Goal: Information Seeking & Learning: Check status

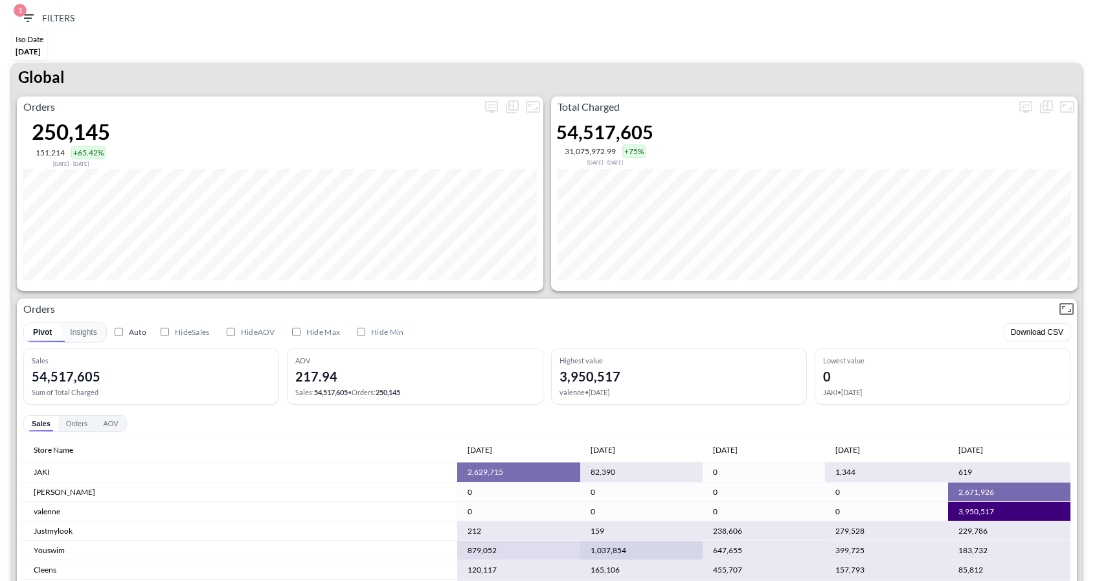
scroll to position [771, 0]
click at [1021, 108] on icon "more" at bounding box center [1026, 107] width 16 height 16
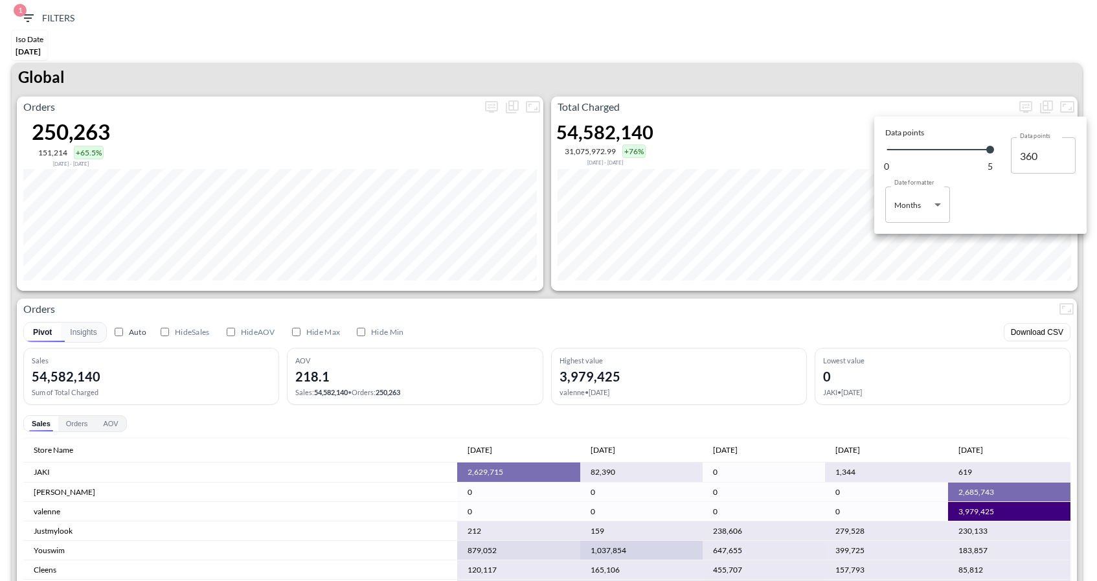
click at [916, 214] on body "BI.P.EYE, Interactive Analytics Dashboards 1 Filters Iso Date May 01, 2025 Glob…" at bounding box center [548, 290] width 1097 height 581
click at [902, 232] on div "Days" at bounding box center [904, 238] width 17 height 12
type input "Days"
type input "152"
click at [872, 76] on div at bounding box center [548, 290] width 1097 height 581
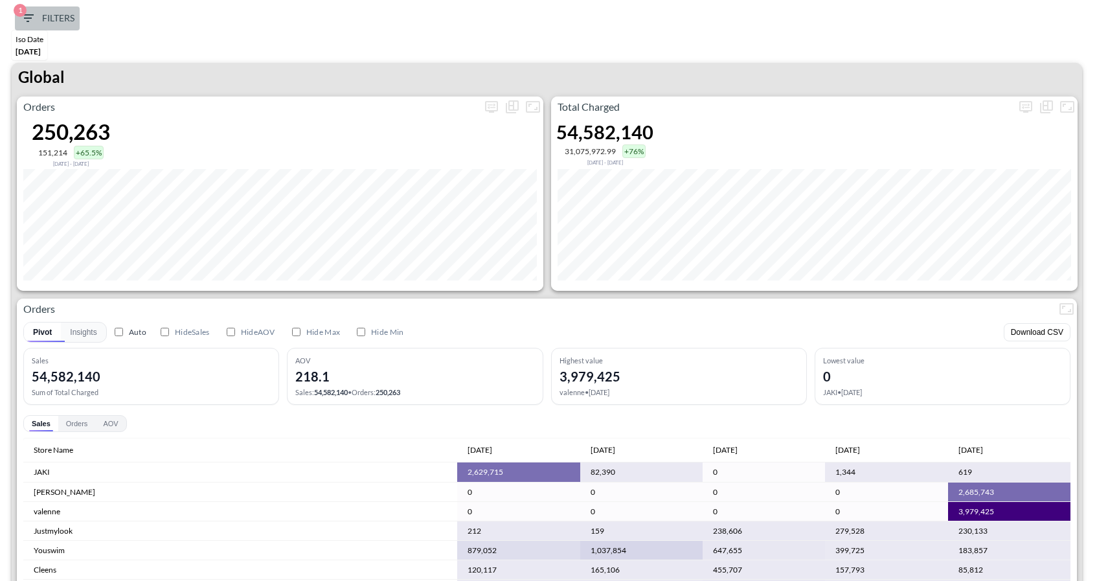
click at [34, 12] on icon "button" at bounding box center [28, 18] width 16 height 16
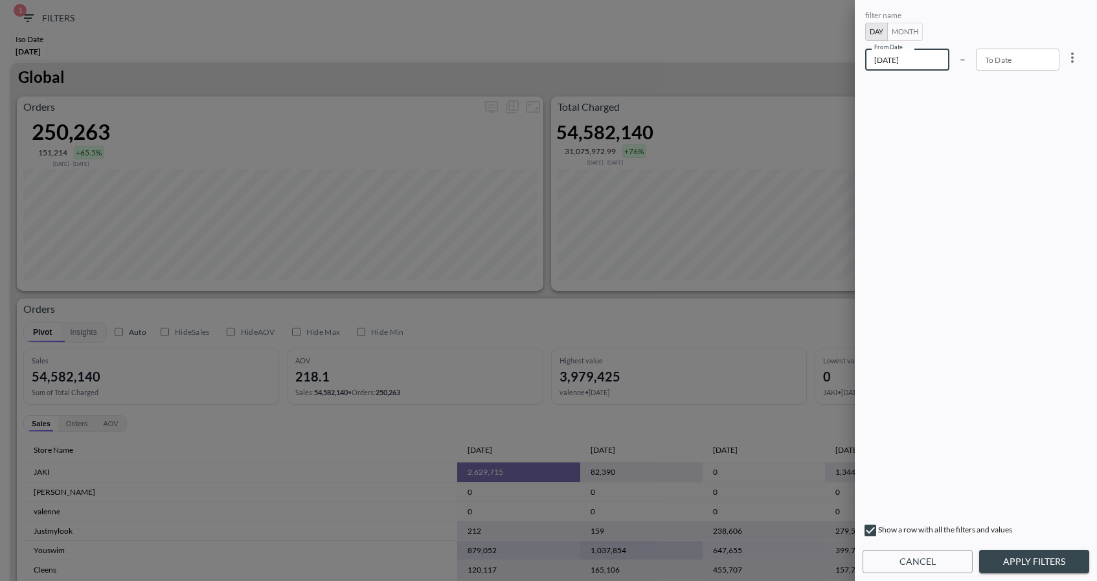
click at [925, 66] on input "2025-05-01" at bounding box center [907, 60] width 84 height 22
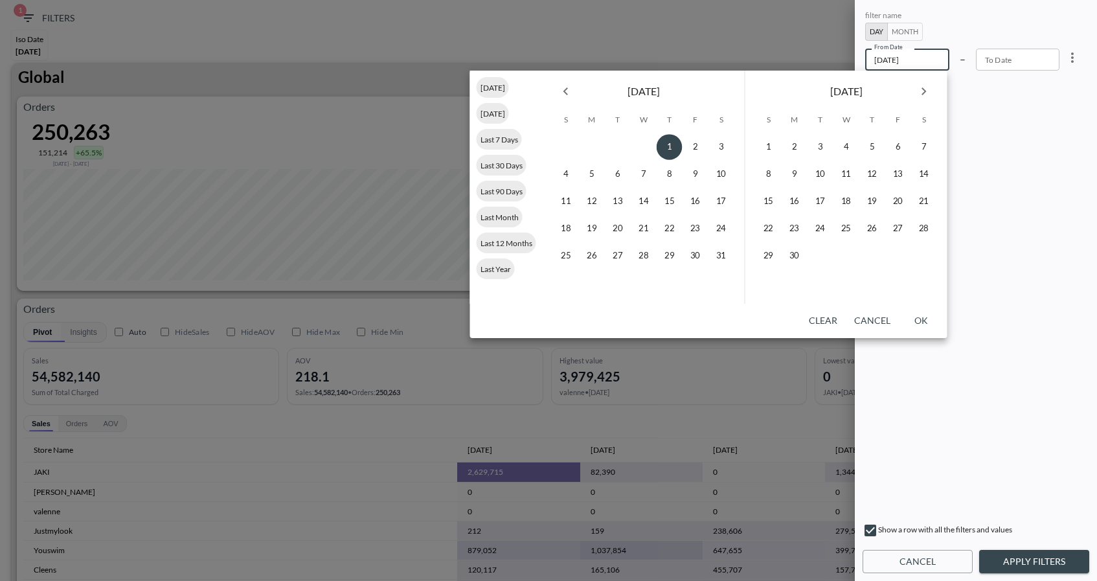
click at [920, 93] on icon "Next month" at bounding box center [924, 92] width 16 height 16
click at [920, 92] on icon "Next month" at bounding box center [924, 92] width 16 height 16
click at [791, 257] on button "29" at bounding box center [795, 256] width 26 height 26
type input "2025-09-29"
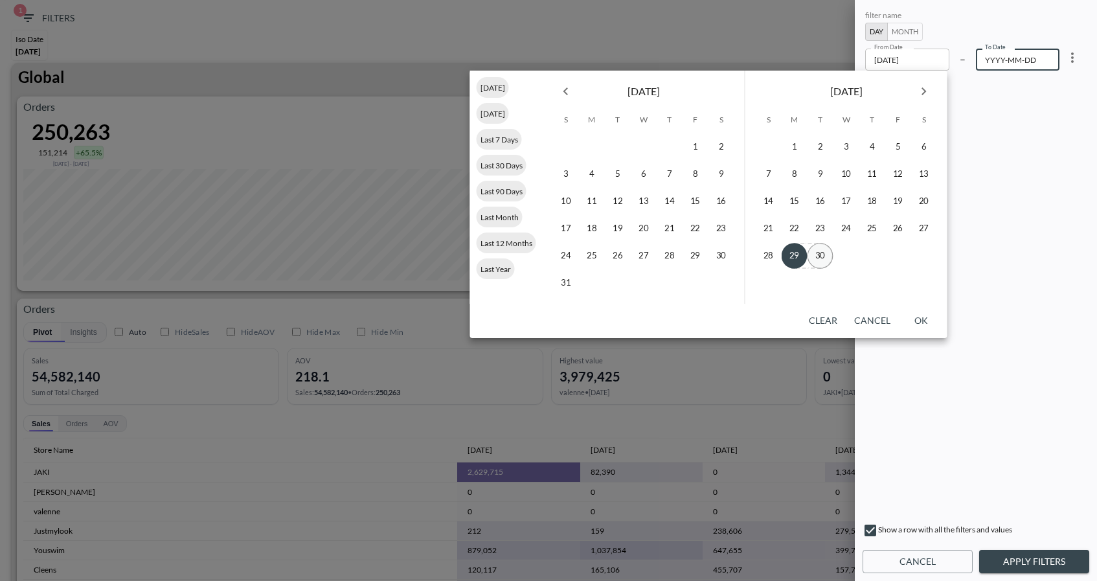
type input "YYYY-MM-DD"
click at [815, 260] on button "30" at bounding box center [821, 256] width 26 height 26
type input "2025-09-30"
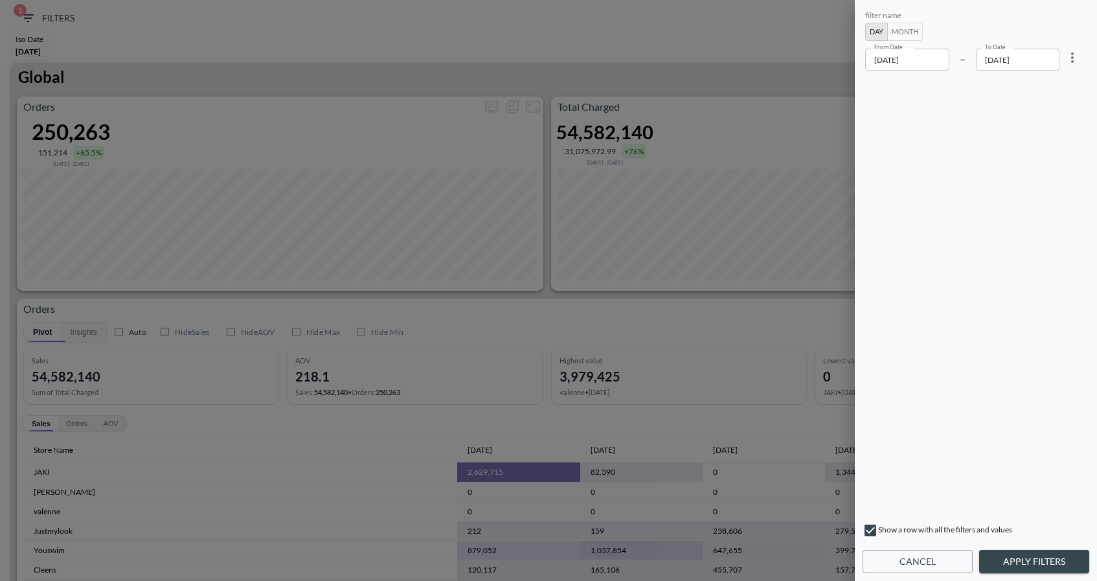
click at [1037, 560] on button "Apply Filters" at bounding box center [1034, 562] width 110 height 24
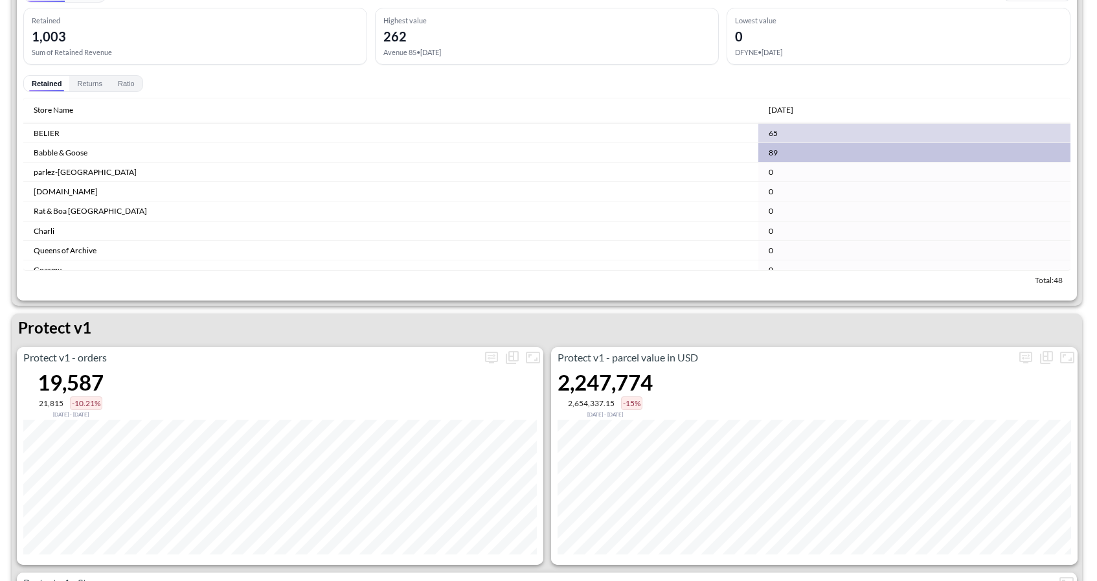
scroll to position [1604, 0]
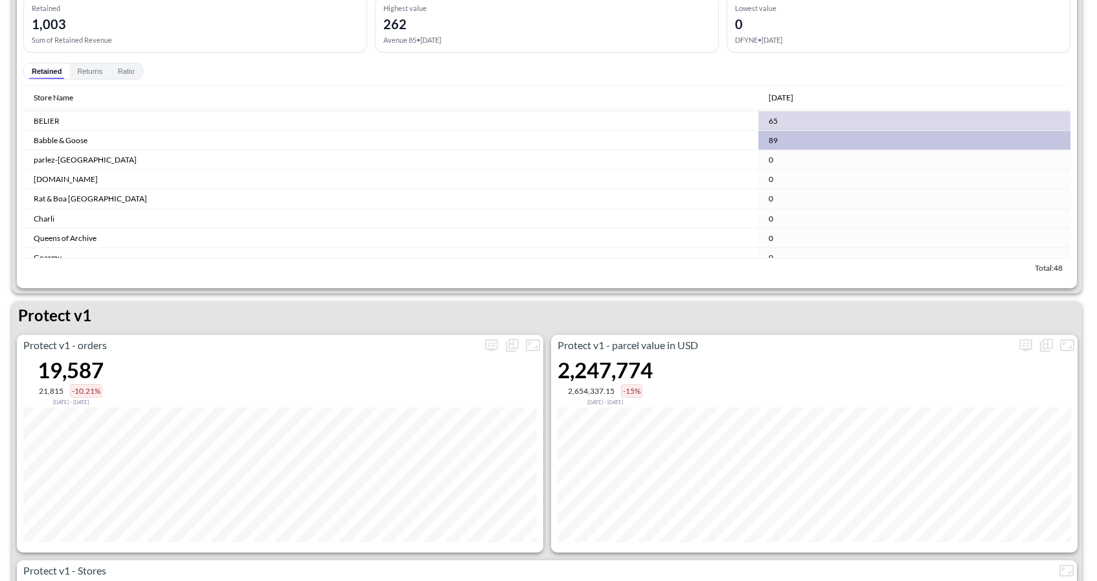
click at [525, 319] on div "Protect v1" at bounding box center [547, 318] width 1071 height 34
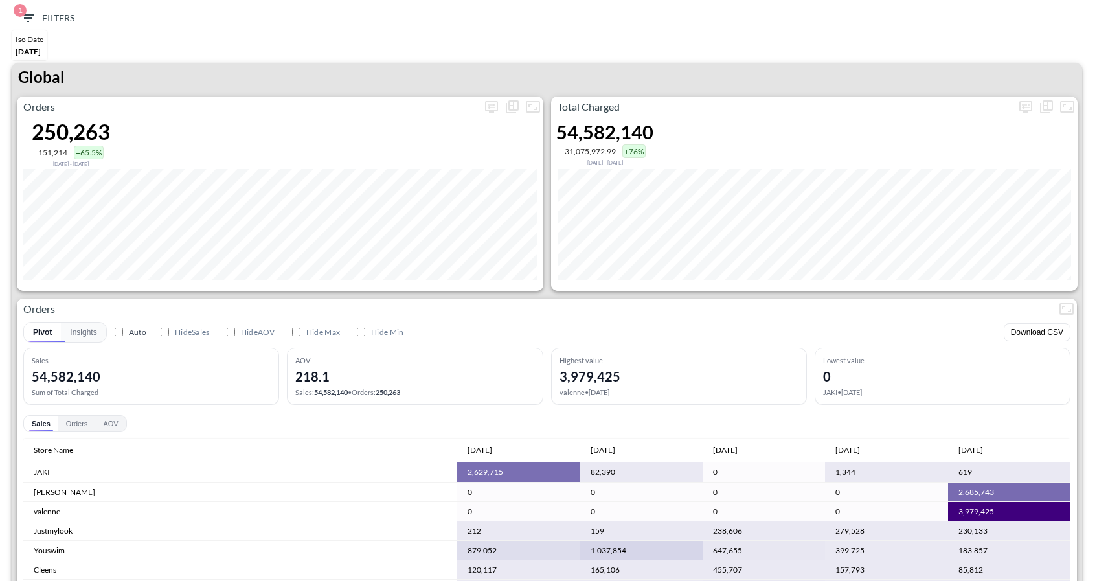
click at [1025, 95] on div "Global" at bounding box center [547, 80] width 1071 height 34
click at [1025, 101] on icon "more" at bounding box center [1025, 107] width 13 height 12
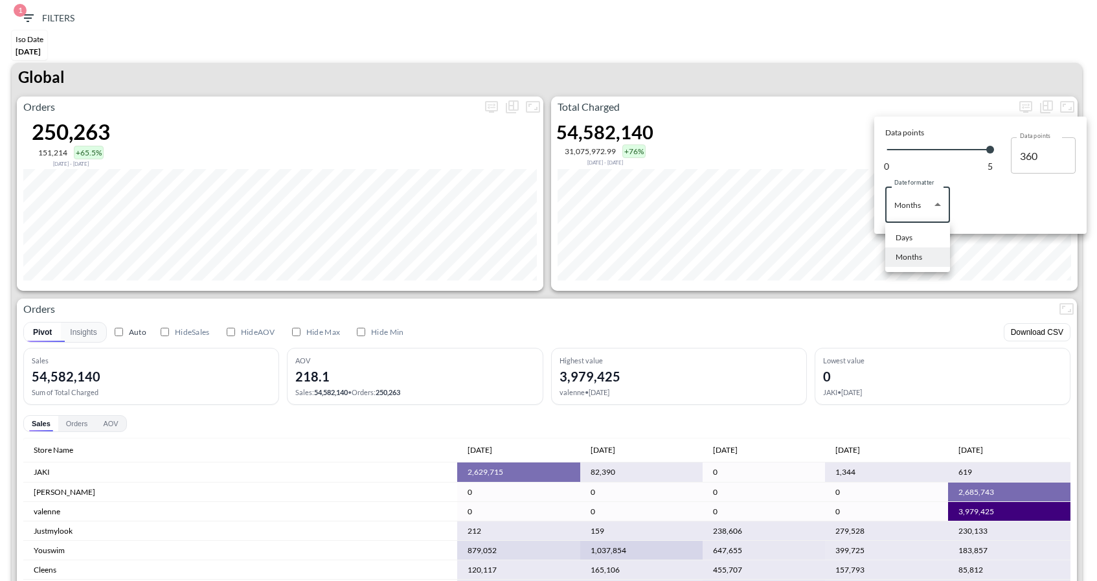
click at [935, 215] on body "BI.P.EYE, Interactive Analytics Dashboards 1 Filters Iso Date [DATE] Global Ord…" at bounding box center [548, 290] width 1097 height 581
click at [915, 258] on div "Months" at bounding box center [909, 257] width 27 height 12
click at [913, 212] on body "BI.P.EYE, Interactive Analytics Dashboards 1 Filters Iso Date [DATE] Global Ord…" at bounding box center [548, 290] width 1097 height 581
click at [904, 230] on li "Days" at bounding box center [917, 237] width 65 height 19
type input "Days"
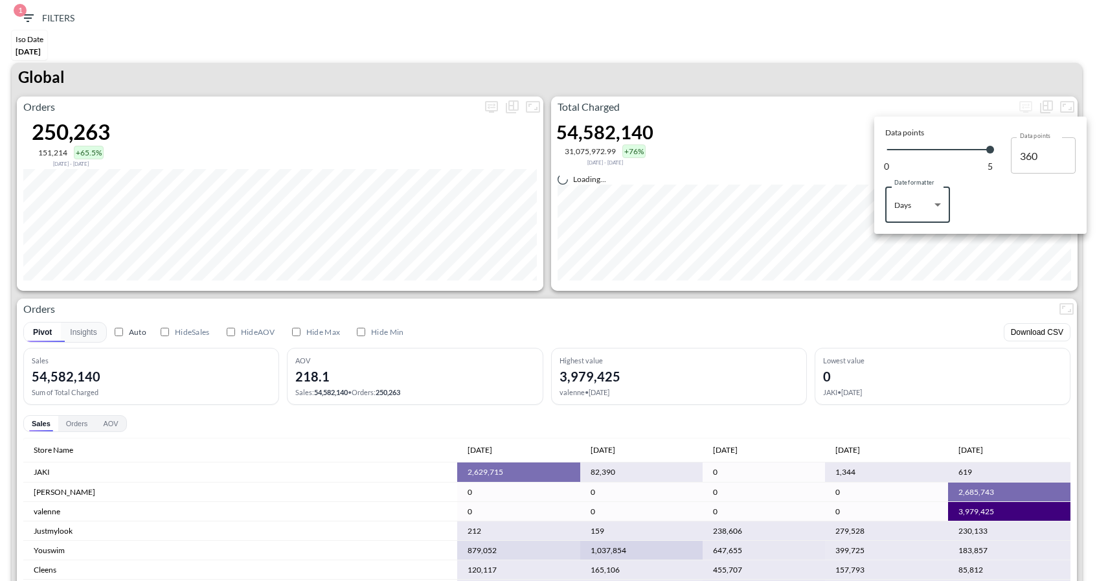
type input "152"
click at [911, 82] on div at bounding box center [548, 290] width 1097 height 581
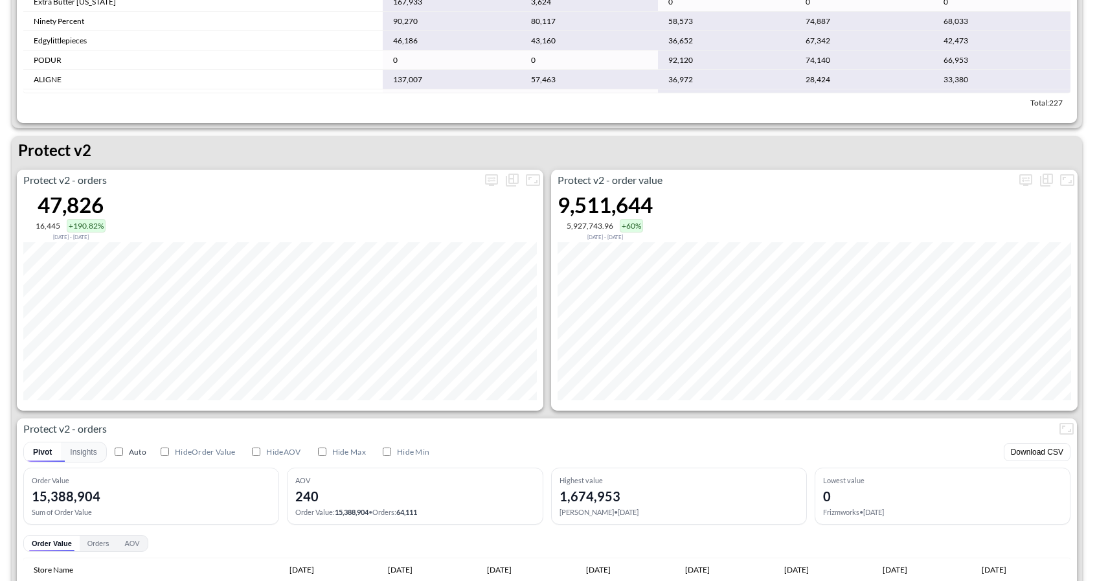
scroll to position [2382, 0]
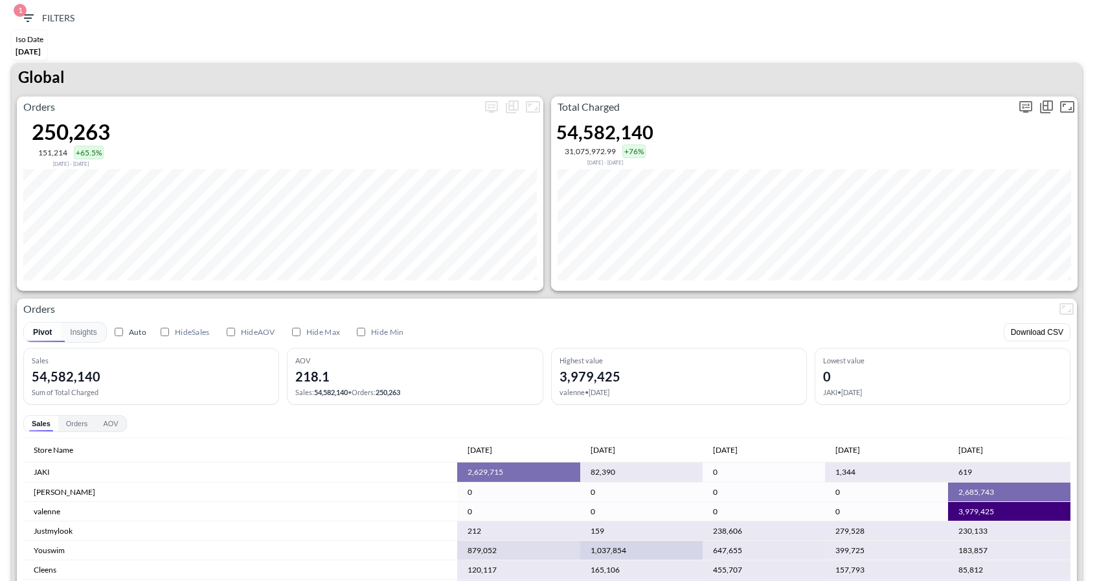
click at [1032, 106] on icon "more" at bounding box center [1025, 107] width 13 height 12
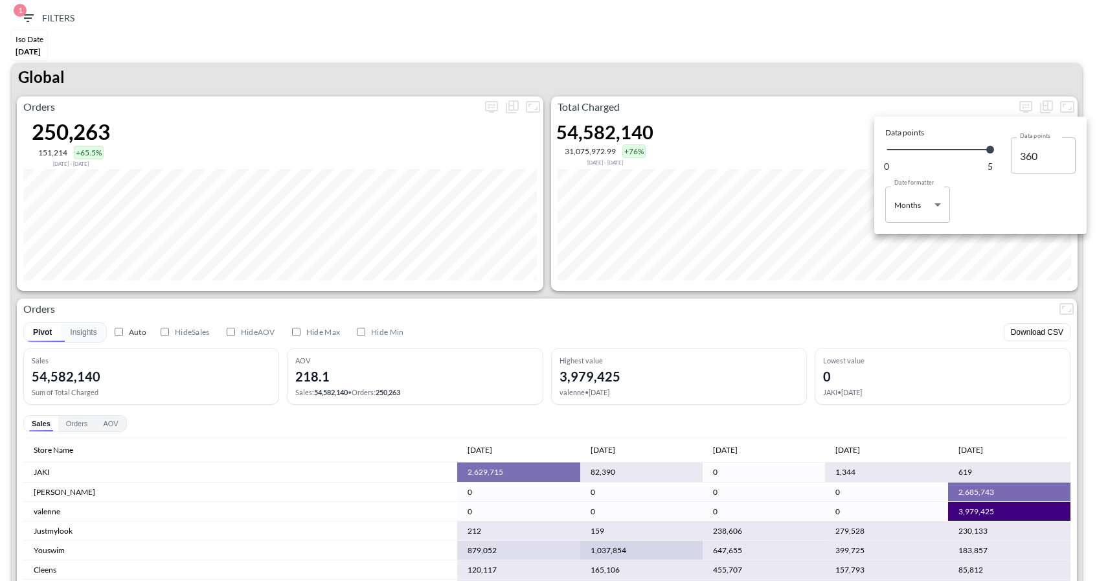
click at [909, 190] on body "BI.P.EYE, Interactive Analytics Dashboards 1 Filters Iso Date [DATE] Global Ord…" at bounding box center [548, 290] width 1097 height 581
click at [909, 235] on div "Days" at bounding box center [904, 238] width 17 height 12
type input "Days"
type input "152"
click at [897, 82] on div at bounding box center [548, 290] width 1097 height 581
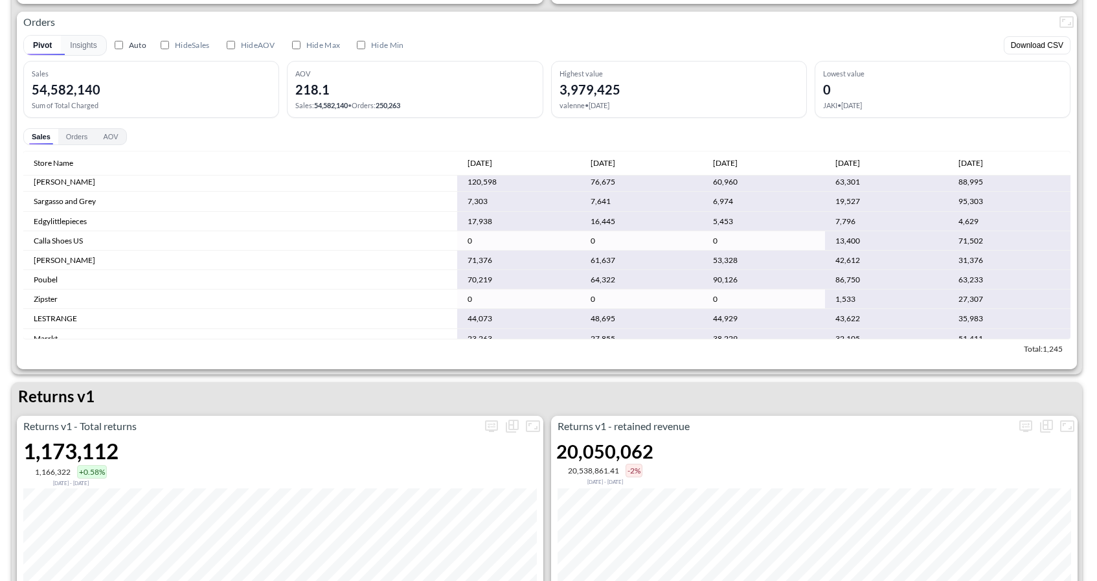
scroll to position [1352, 0]
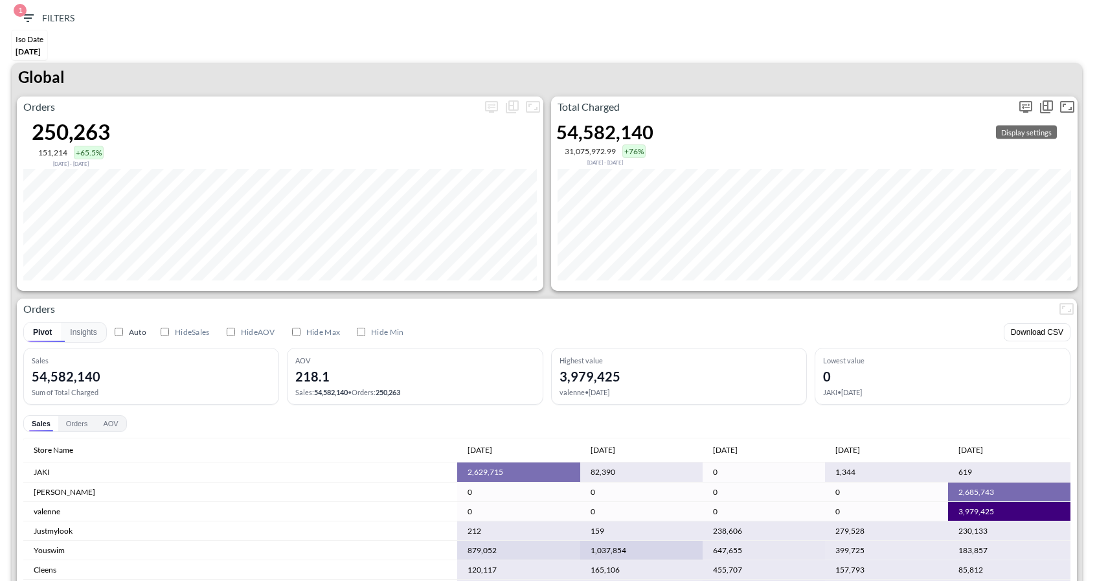
click at [1028, 97] on button "more" at bounding box center [1026, 107] width 21 height 21
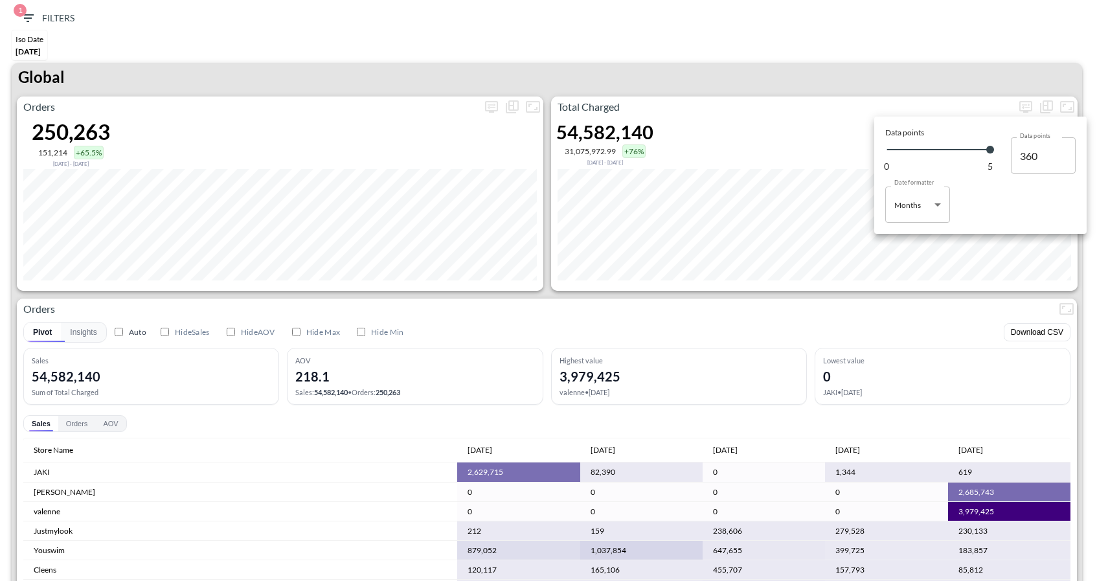
click at [900, 205] on body "BI.P.EYE, Interactive Analytics Dashboards 1 Filters Iso Date [DATE] Global Ord…" at bounding box center [548, 290] width 1097 height 581
click at [901, 236] on div "Days" at bounding box center [904, 238] width 17 height 12
type input "Days"
type input "152"
click at [920, 202] on body "BI.P.EYE, Interactive Analytics Dashboards 1 Filters Iso Date [DATE] Global Ord…" at bounding box center [548, 290] width 1097 height 581
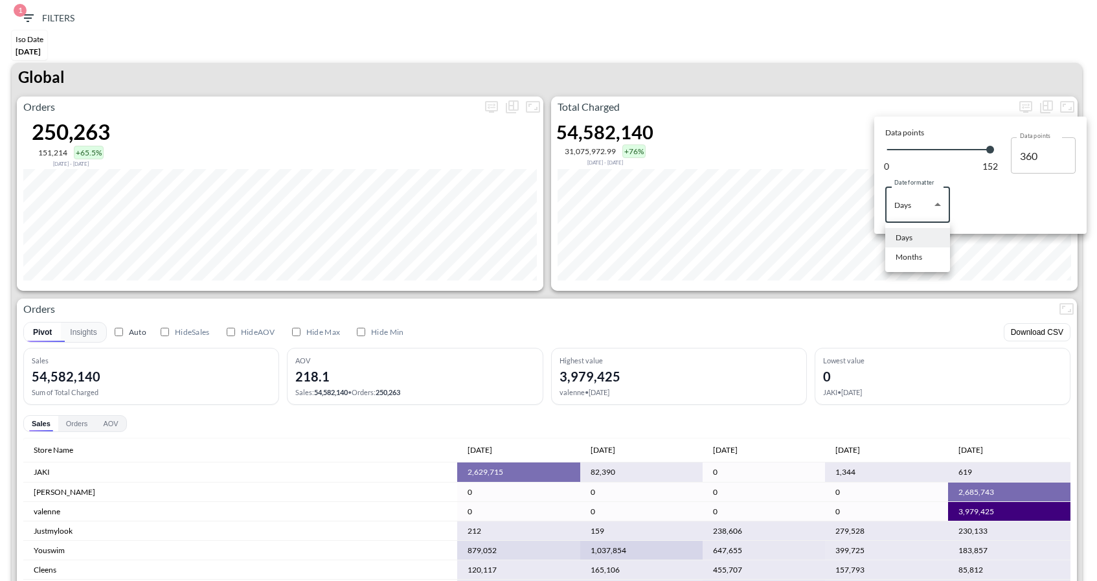
click at [912, 254] on div "Months" at bounding box center [909, 257] width 27 height 12
type input "Months"
click at [925, 78] on div at bounding box center [548, 290] width 1097 height 581
